Goal: Transaction & Acquisition: Purchase product/service

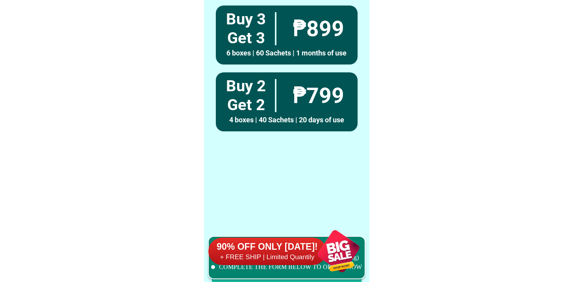
scroll to position [6120, 0]
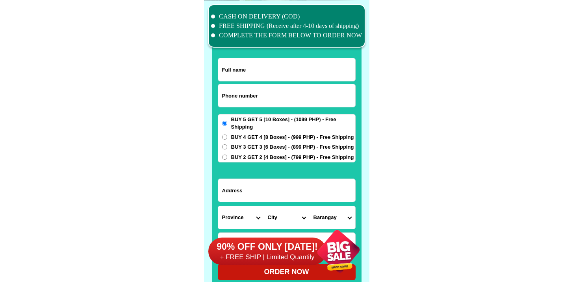
click at [267, 98] on input "Input phone_number" at bounding box center [286, 95] width 137 height 23
paste input "9531952915"
paste input "[PERSON_NAME]"
type input "09531952915"
click at [255, 78] on input "Input full_name" at bounding box center [286, 69] width 137 height 23
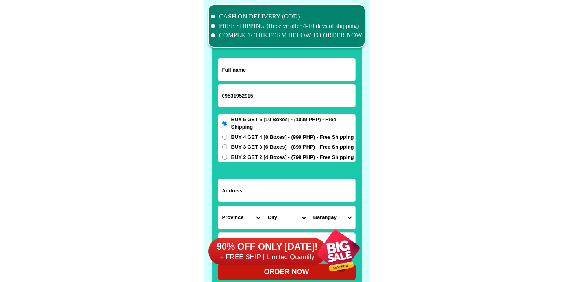
paste input "[PERSON_NAME]"
type input "[PERSON_NAME]"
click at [262, 200] on input "Input address" at bounding box center [286, 190] width 137 height 23
paste input "Block 2 [PERSON_NAME] Subd. Purok 7 [GEOGRAPHIC_DATA] , [GEOGRAPHIC_DATA]"
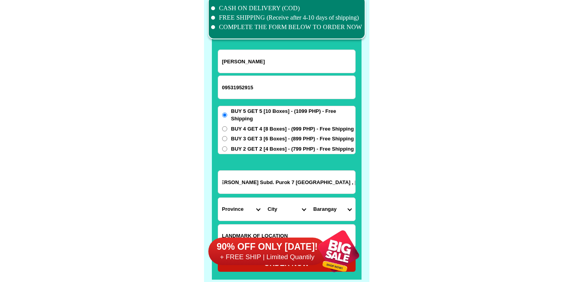
scroll to position [6138, 0]
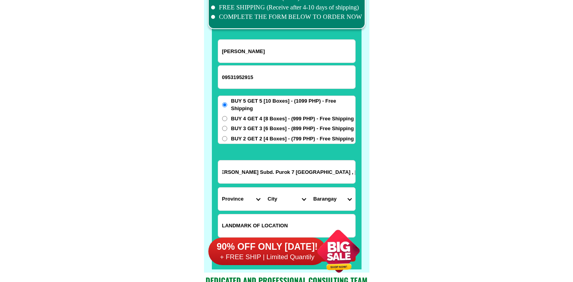
type input "Block 2 [PERSON_NAME] Subd. Purok 7 [GEOGRAPHIC_DATA] , [GEOGRAPHIC_DATA]"
click at [239, 196] on select "Province [GEOGRAPHIC_DATA] [GEOGRAPHIC_DATA] [GEOGRAPHIC_DATA] [GEOGRAPHIC_DATA…" at bounding box center [241, 199] width 46 height 23
select select "63_198"
click at [218, 188] on select "Province [GEOGRAPHIC_DATA] [GEOGRAPHIC_DATA] [GEOGRAPHIC_DATA] [GEOGRAPHIC_DATA…" at bounding box center [241, 199] width 46 height 23
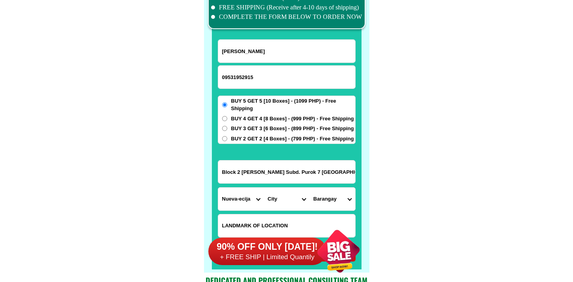
click at [283, 202] on select "City [GEOGRAPHIC_DATA] [GEOGRAPHIC_DATA] [GEOGRAPHIC_DATA]-city [GEOGRAPHIC_DAT…" at bounding box center [287, 199] width 46 height 23
select select "63_1988988"
click at [264, 188] on select "City [GEOGRAPHIC_DATA] [GEOGRAPHIC_DATA] [GEOGRAPHIC_DATA]-city [GEOGRAPHIC_DAT…" at bounding box center [287, 199] width 46 height 23
click at [320, 204] on select "Barangay Aduas centro (aduas) Aduas norte Aduas sur [GEOGRAPHIC_DATA] buhay Bag…" at bounding box center [332, 199] width 46 height 23
select select "63_19889885203"
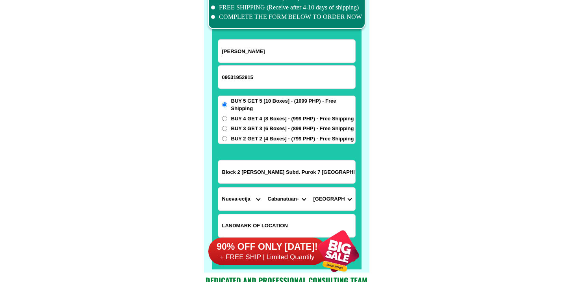
click at [309, 188] on select "Barangay Aduas centro (aduas) Aduas norte Aduas sur [GEOGRAPHIC_DATA] buhay Bag…" at bounding box center [332, 199] width 46 height 23
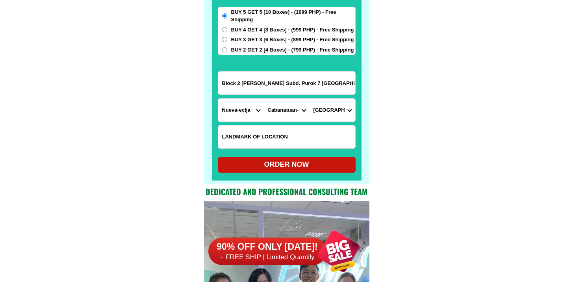
scroll to position [6218, 0]
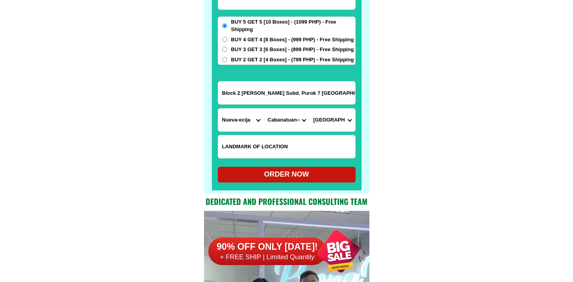
click at [306, 178] on div "ORDER NOW" at bounding box center [287, 174] width 138 height 11
type input "[PERSON_NAME]"
type input "Block 2 [PERSON_NAME] Subd. Purok 7 [GEOGRAPHIC_DATA] , [GEOGRAPHIC_DATA]"
radio input "true"
